Goal: Navigation & Orientation: Go to known website

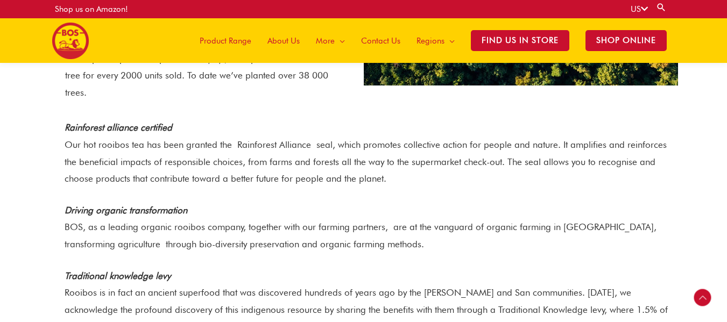
scroll to position [1232, 0]
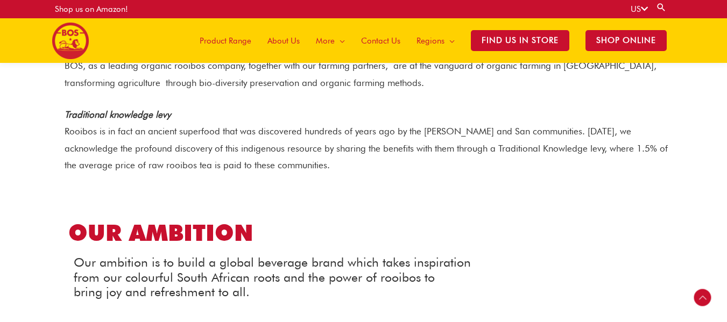
click at [235, 45] on span "Product Range" at bounding box center [226, 41] width 52 height 32
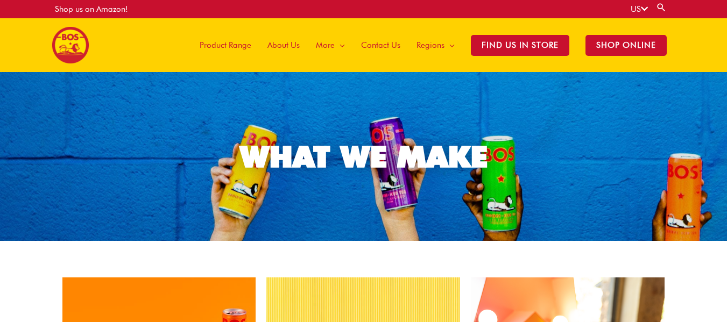
click at [642, 10] on icon at bounding box center [644, 9] width 7 height 8
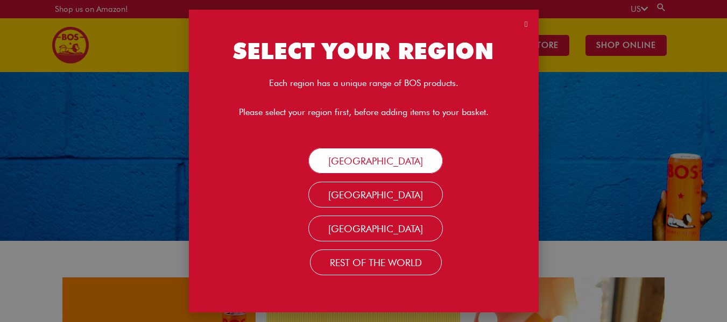
click at [388, 159] on link "[GEOGRAPHIC_DATA]" at bounding box center [375, 161] width 135 height 26
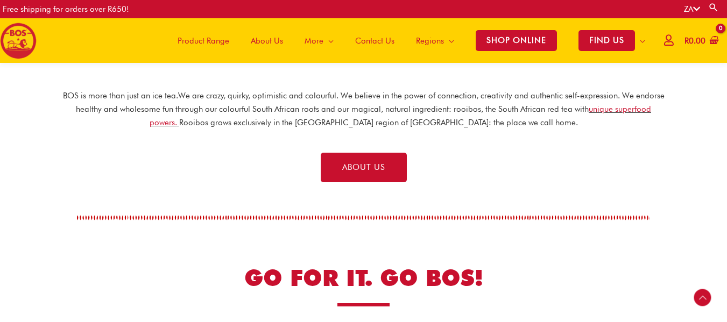
scroll to position [320, 0]
